Goal: Task Accomplishment & Management: Manage account settings

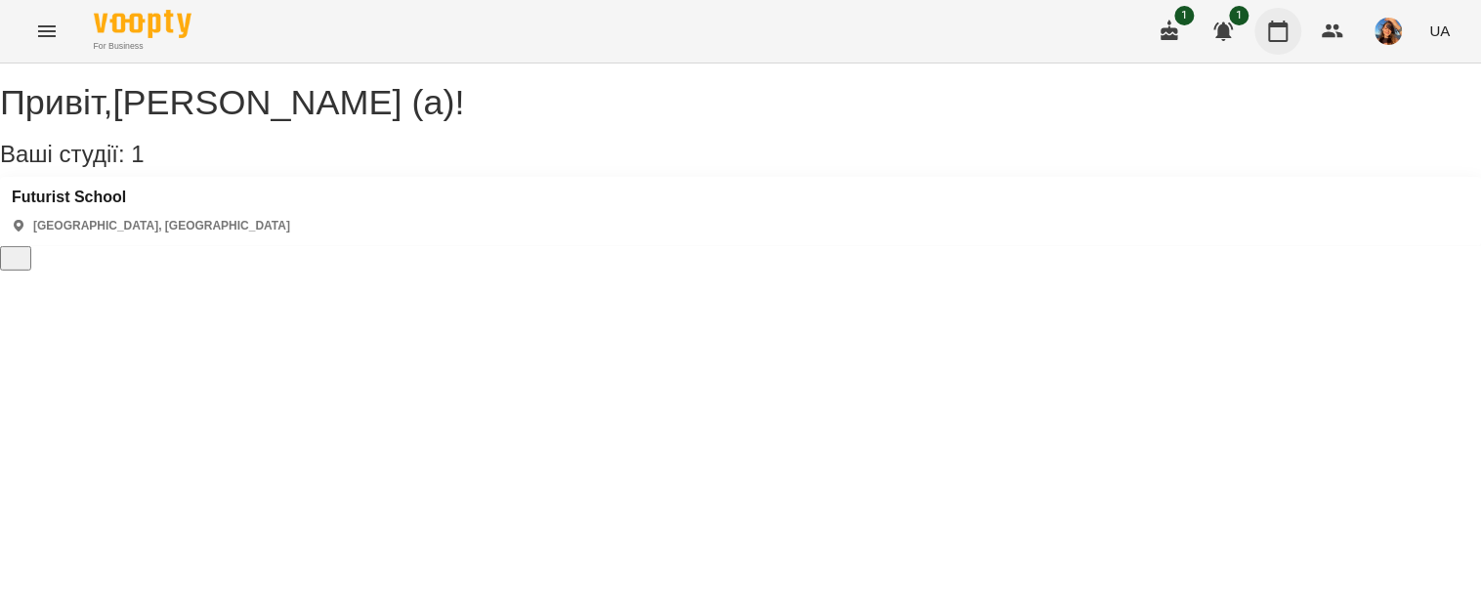
click at [1280, 13] on button "button" at bounding box center [1278, 31] width 47 height 47
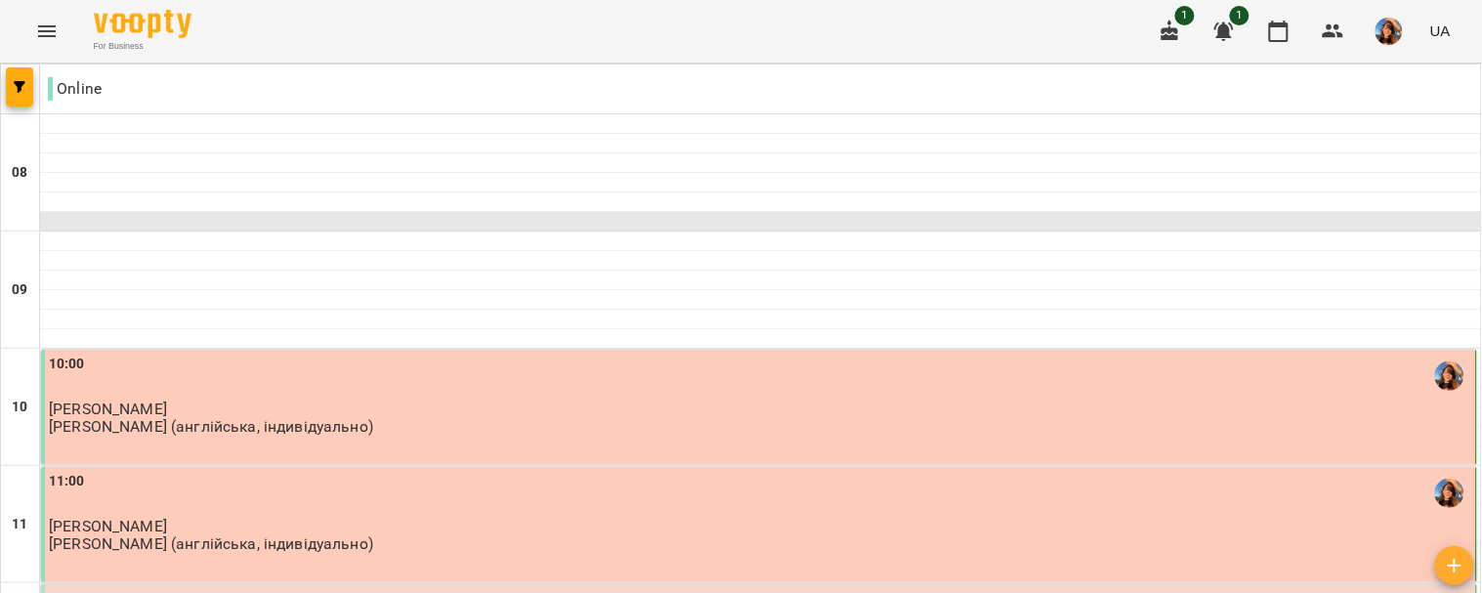
scroll to position [423, 0]
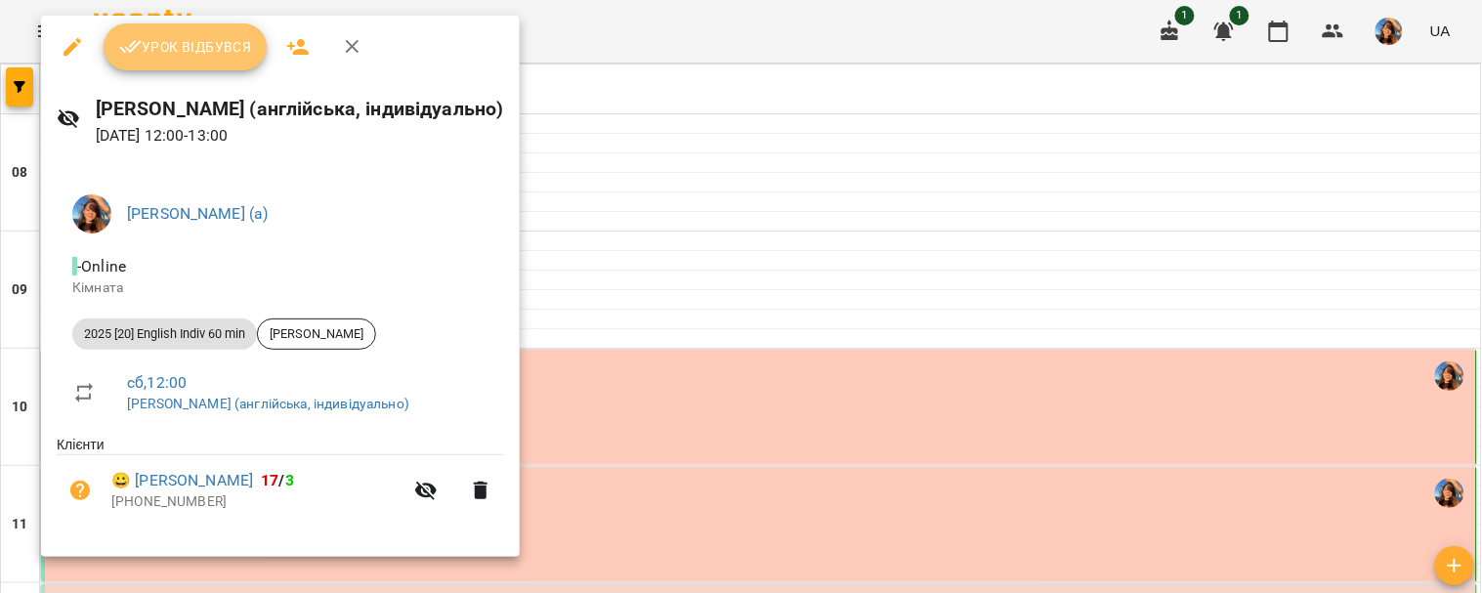
click at [209, 47] on span "Урок відбувся" at bounding box center [185, 46] width 133 height 23
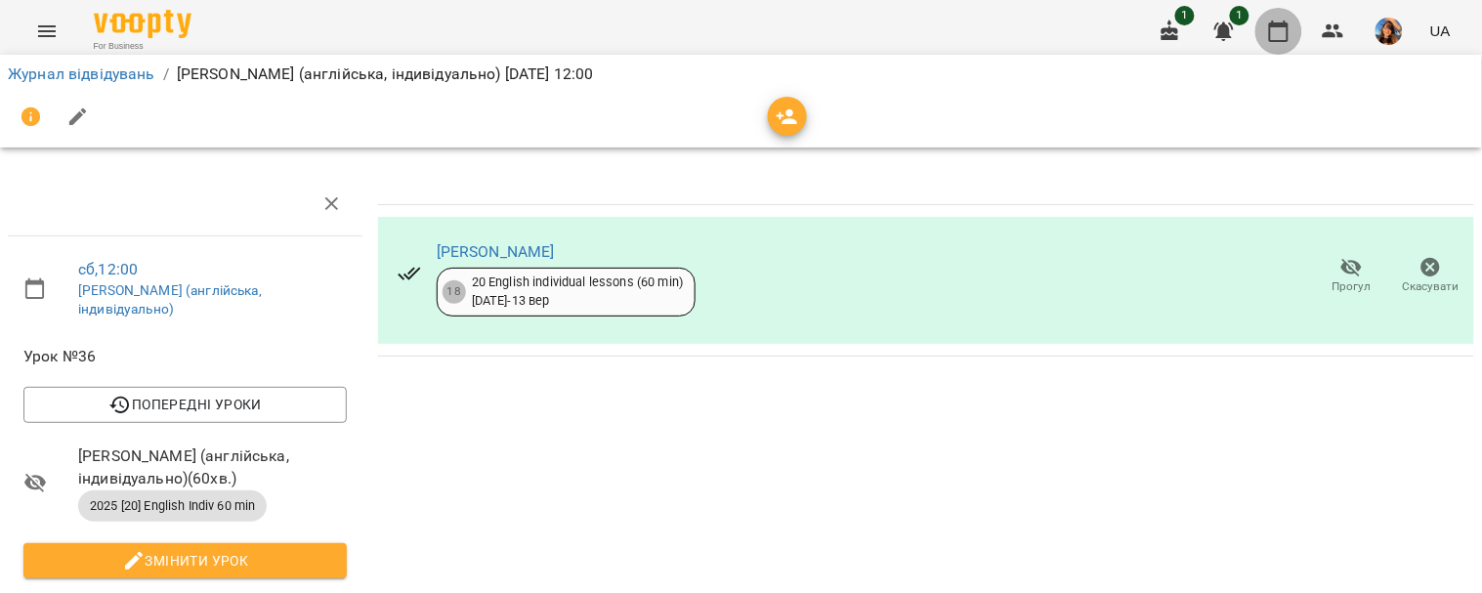
click at [1283, 37] on icon "button" at bounding box center [1278, 31] width 23 height 23
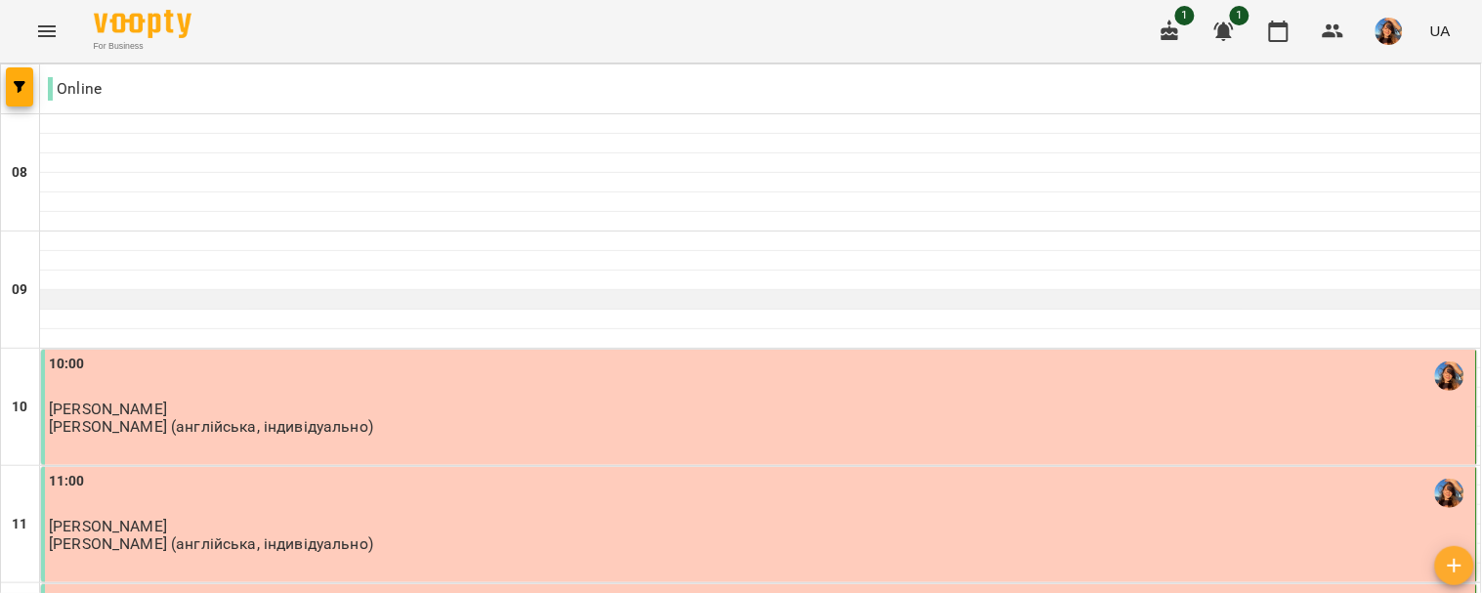
scroll to position [1409, 0]
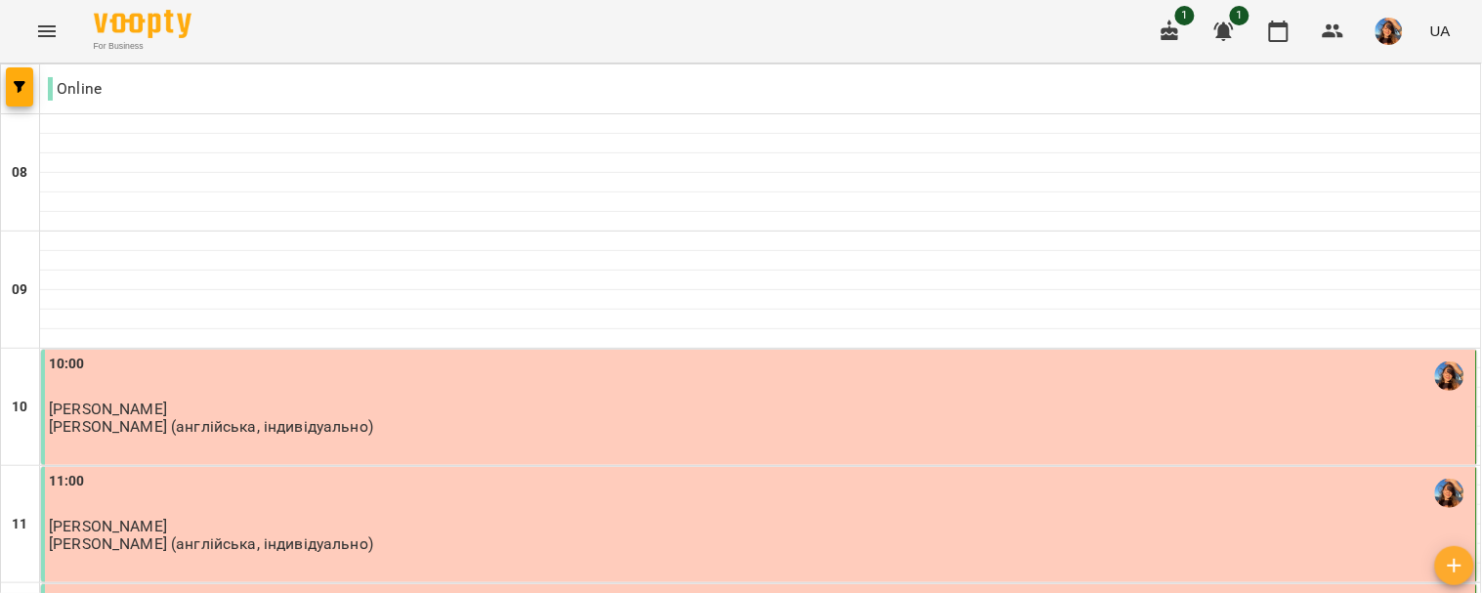
type input "**********"
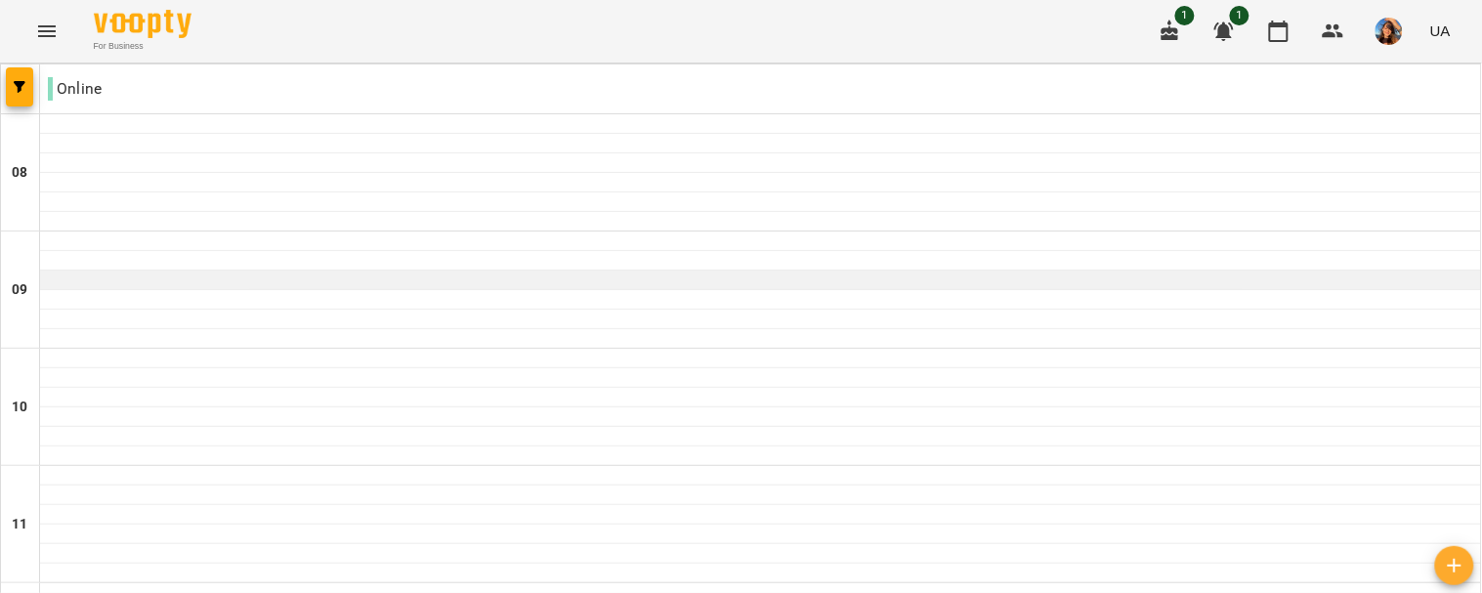
scroll to position [700, 0]
